Goal: Contribute content: Add original content to the website for others to see

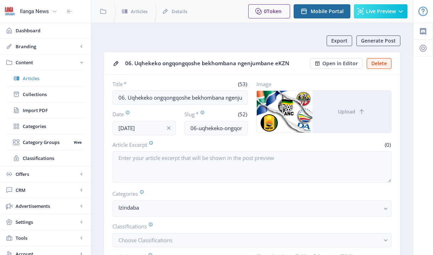
click at [26, 80] on span "Articles" at bounding box center [53, 78] width 61 height 7
click at [29, 79] on span "Articles" at bounding box center [53, 78] width 61 height 7
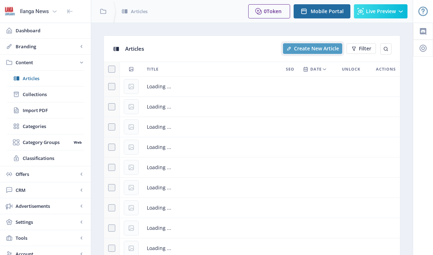
click at [318, 50] on span "Create New Article" at bounding box center [316, 49] width 45 height 6
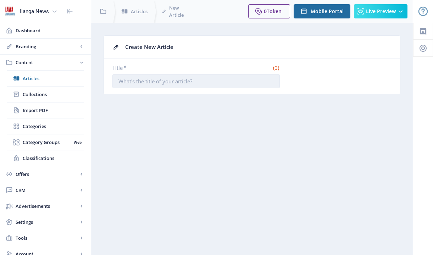
click at [169, 81] on input "Title *" at bounding box center [195, 81] width 167 height 14
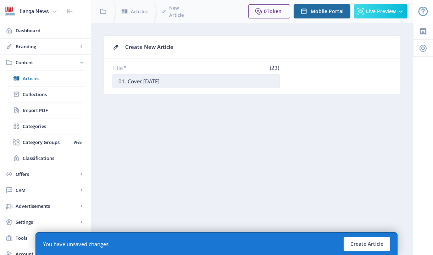
drag, startPoint x: 127, startPoint y: 81, endPoint x: 141, endPoint y: 82, distance: 13.8
click at [141, 82] on input "01. Cover [DATE]" at bounding box center [195, 81] width 167 height 14
drag, startPoint x: 133, startPoint y: 82, endPoint x: 140, endPoint y: 82, distance: 7.8
click at [140, 82] on input "01. [DATE]" at bounding box center [195, 81] width 167 height 14
click at [153, 80] on input "01. [DATE]" at bounding box center [195, 81] width 167 height 14
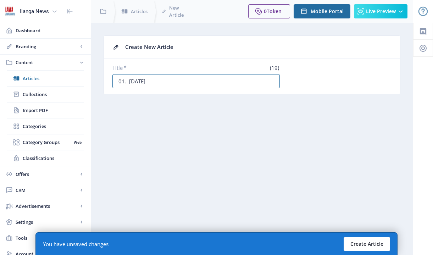
type input "01. [DATE]"
click at [365, 242] on button "Create Article" at bounding box center [366, 244] width 46 height 14
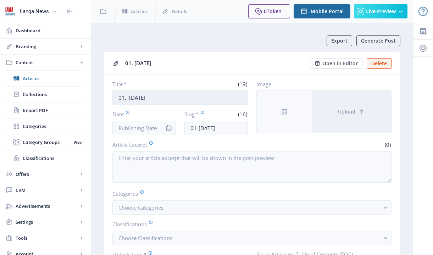
click at [129, 98] on input "01. [DATE]" at bounding box center [179, 97] width 135 height 14
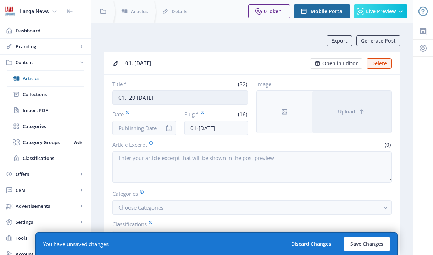
click at [161, 98] on input "01. 29 [DATE]" at bounding box center [179, 97] width 135 height 14
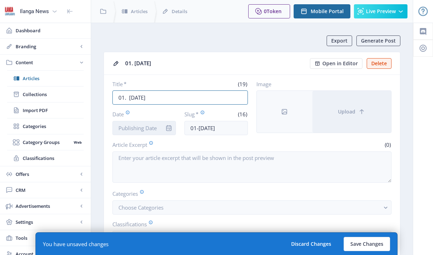
type input "01. [DATE]"
click at [146, 130] on input "Date" at bounding box center [143, 128] width 63 height 14
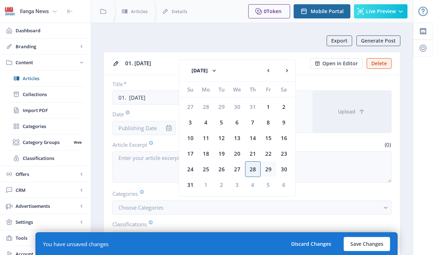
click at [267, 169] on div "29" at bounding box center [268, 169] width 16 height 16
type input "[DATE]"
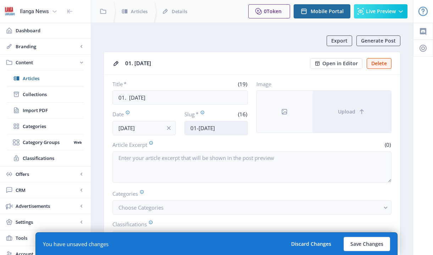
click at [212, 130] on input "01-[DATE]" at bounding box center [215, 128] width 63 height 14
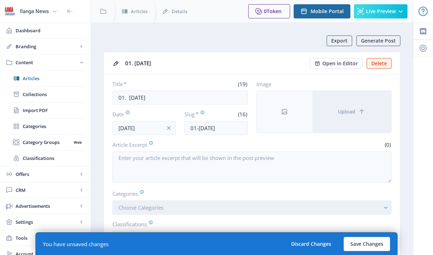
click at [159, 208] on span "Choose Categories" at bounding box center [140, 207] width 45 height 7
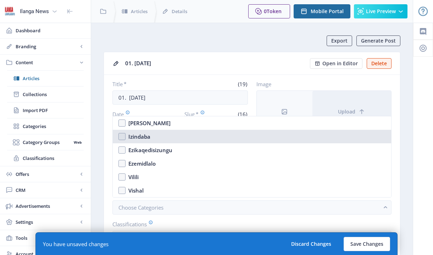
click at [122, 137] on nb-option "Izindaba" at bounding box center [252, 136] width 278 height 13
checkbox input "true"
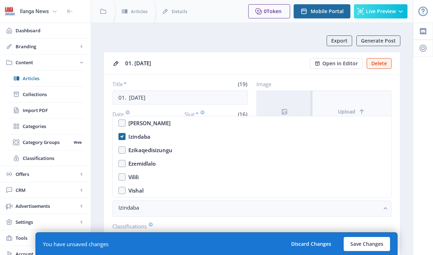
click at [360, 107] on button "Upload" at bounding box center [351, 112] width 79 height 42
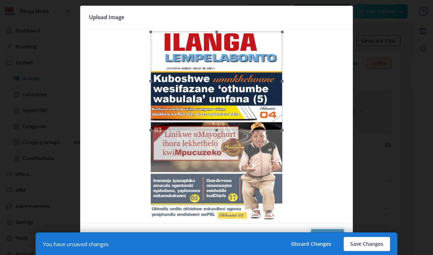
click at [333, 229] on button "Confirm" at bounding box center [327, 236] width 33 height 14
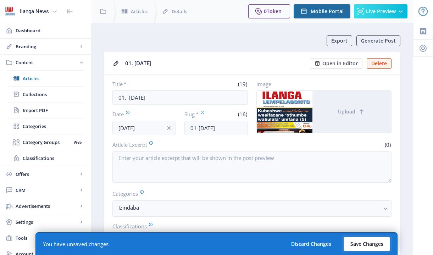
click at [367, 238] on button "Save Changes" at bounding box center [366, 244] width 46 height 14
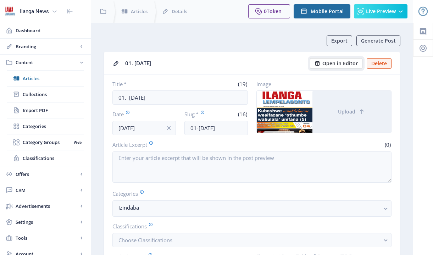
click at [345, 64] on span "Open in Editor" at bounding box center [339, 64] width 35 height 6
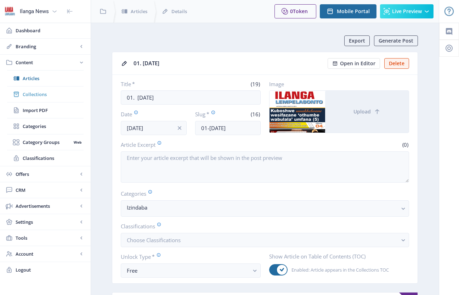
click at [43, 95] on span "Collections" at bounding box center [53, 94] width 61 height 7
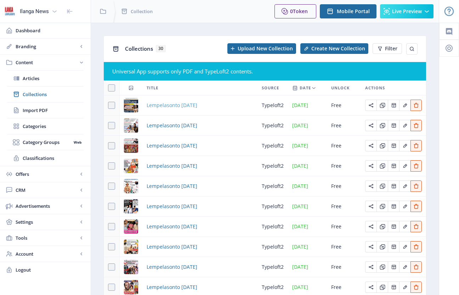
click at [174, 105] on span "Lempelasonto [DATE]" at bounding box center [172, 105] width 51 height 9
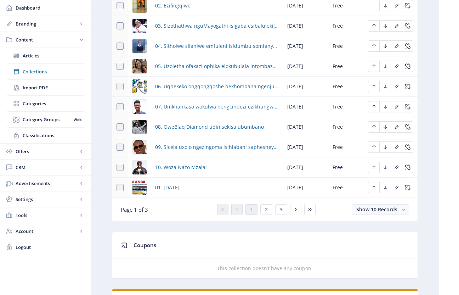
scroll to position [366, 0]
click at [265, 211] on span "2" at bounding box center [266, 209] width 3 height 6
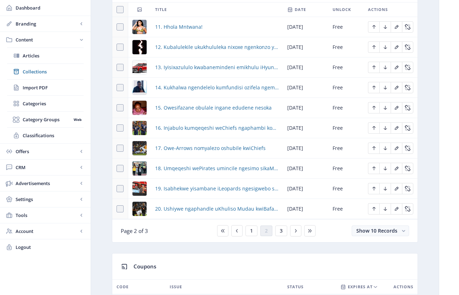
scroll to position [310, 0]
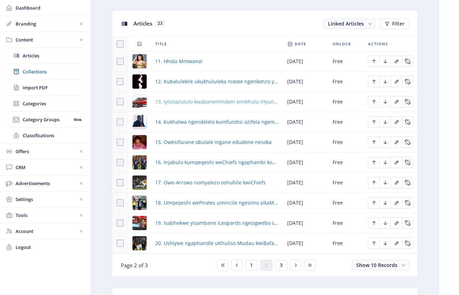
click at [192, 104] on span "13. Iyisixazululo kwabanemindeni emikhulu iHyundai Alcazar" at bounding box center [217, 101] width 124 height 9
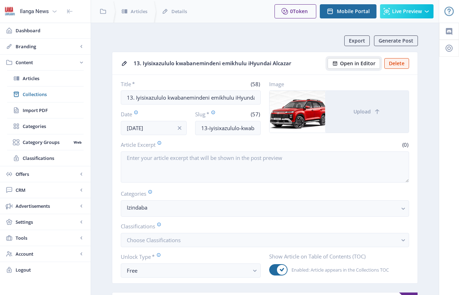
click at [361, 64] on span "Open in Editor" at bounding box center [357, 64] width 35 height 6
click at [40, 97] on span "Collections" at bounding box center [53, 94] width 61 height 7
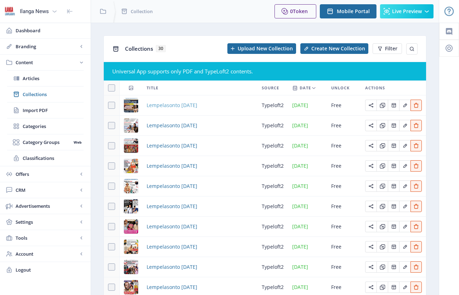
click at [176, 103] on span "Lempelasonto [DATE]" at bounding box center [172, 105] width 51 height 9
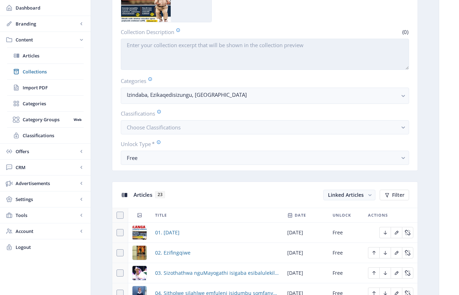
scroll to position [140, 0]
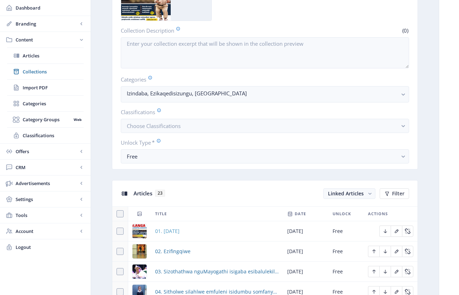
click at [178, 230] on span "01. [DATE]" at bounding box center [167, 231] width 24 height 9
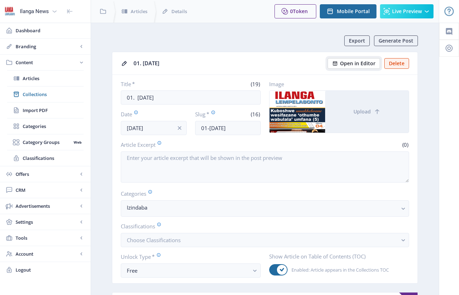
click at [359, 67] on button "Open in Editor" at bounding box center [354, 63] width 52 height 11
click at [41, 94] on span "Collections" at bounding box center [53, 94] width 61 height 7
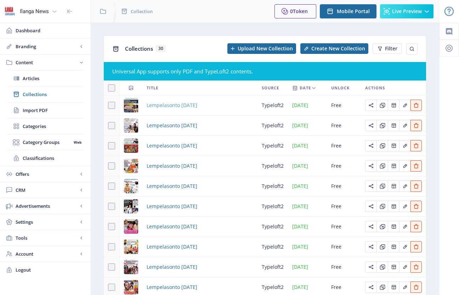
click at [188, 104] on span "Lempelasonto [DATE]" at bounding box center [172, 105] width 51 height 9
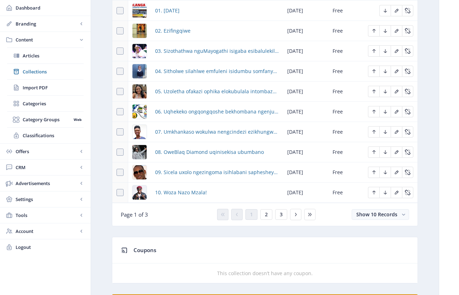
scroll to position [367, 0]
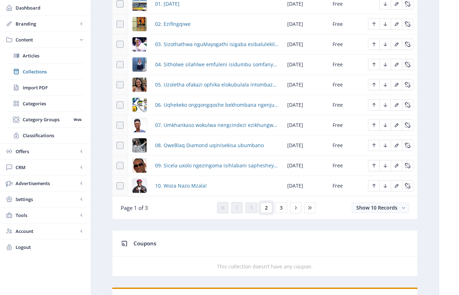
click at [269, 206] on button "2" at bounding box center [266, 207] width 12 height 11
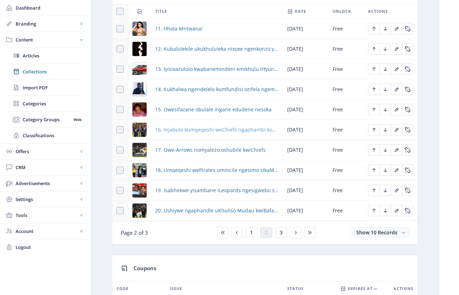
scroll to position [310, 0]
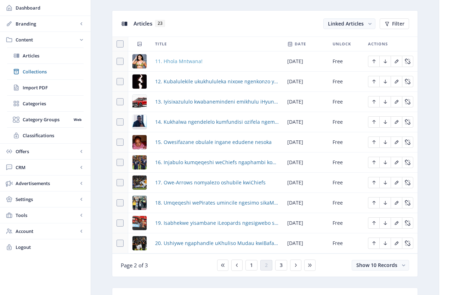
click at [192, 61] on span "11. Hhola Mntwana!" at bounding box center [178, 61] width 47 height 9
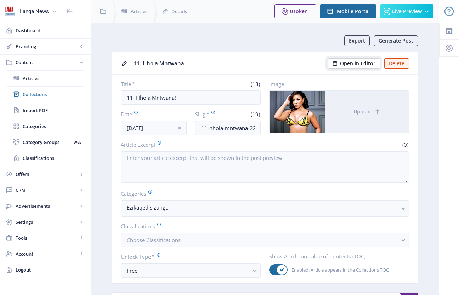
click at [355, 66] on span "Open in Editor" at bounding box center [357, 64] width 35 height 6
click at [37, 95] on span "Collections" at bounding box center [53, 94] width 61 height 7
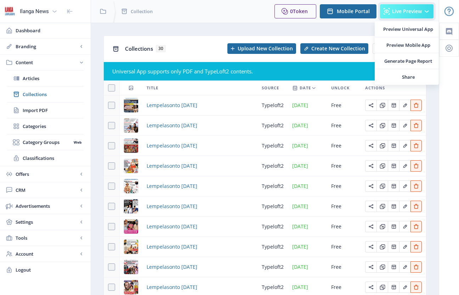
click at [405, 9] on span "Live Preview" at bounding box center [407, 12] width 30 height 6
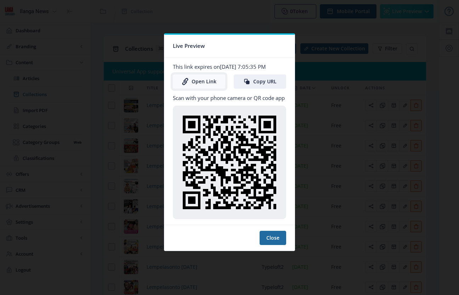
click at [208, 82] on link "Open Link" at bounding box center [199, 81] width 52 height 14
click at [277, 235] on button "Close" at bounding box center [273, 238] width 27 height 14
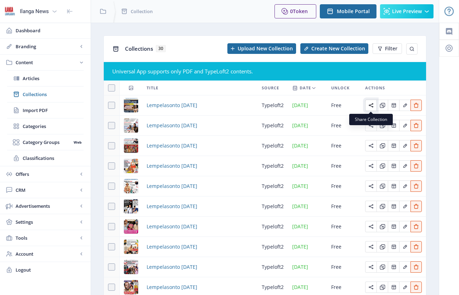
click at [371, 106] on icon "Edit page" at bounding box center [372, 105] width 6 height 6
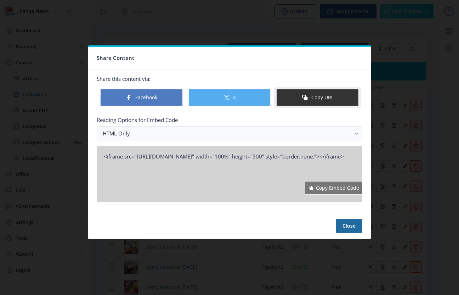
click at [318, 98] on button "Copy URL" at bounding box center [317, 97] width 83 height 17
